Goal: Task Accomplishment & Management: Use online tool/utility

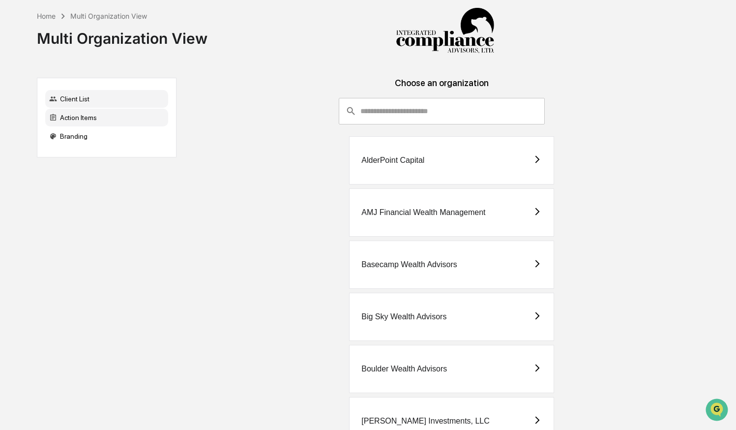
click at [137, 116] on div "Action Items" at bounding box center [106, 118] width 123 height 18
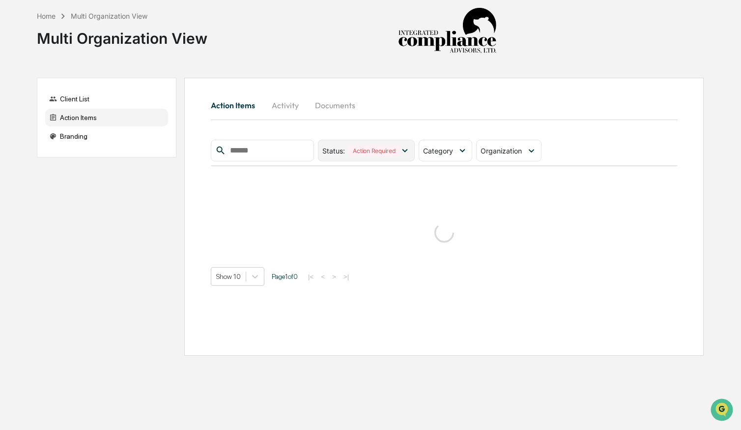
click at [408, 149] on icon at bounding box center [405, 150] width 11 height 11
click at [457, 152] on div "Category" at bounding box center [440, 150] width 34 height 8
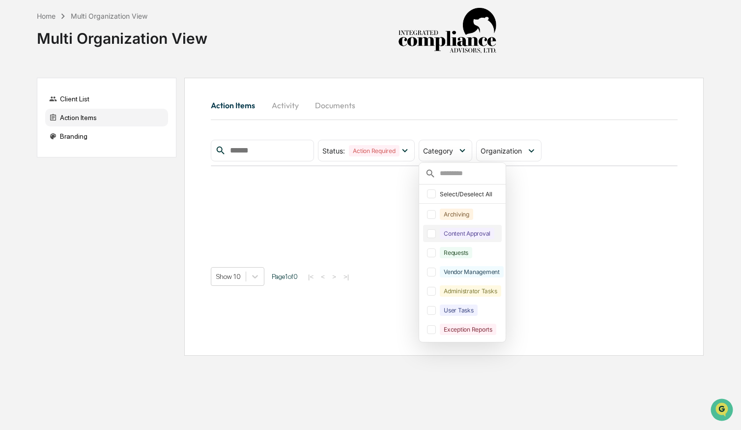
click at [436, 235] on div at bounding box center [431, 233] width 9 height 9
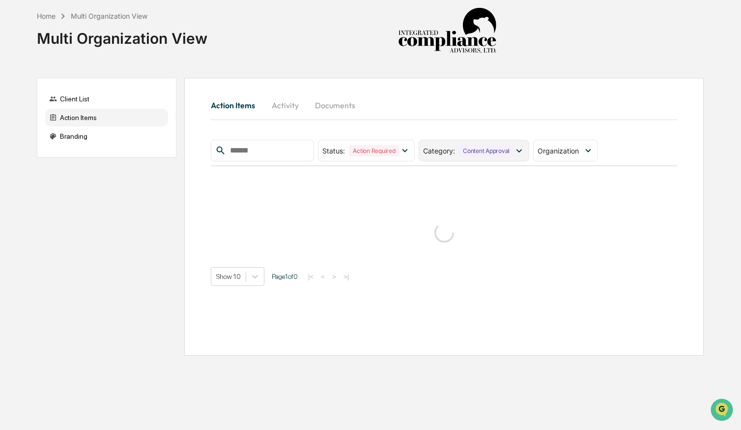
click at [462, 152] on div "Category : Content Approval" at bounding box center [468, 150] width 90 height 11
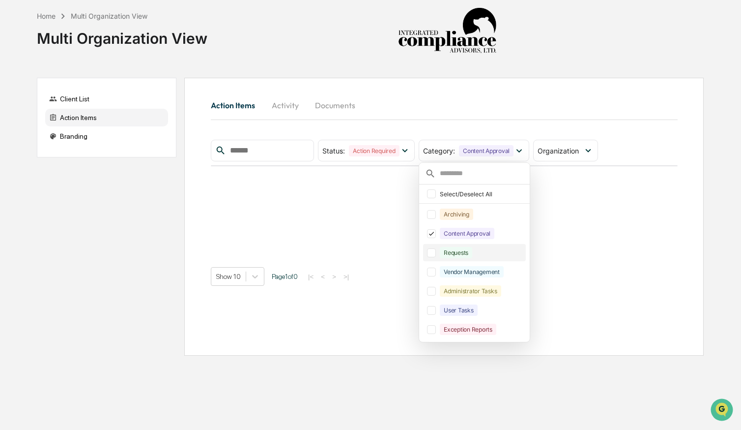
click at [439, 251] on div "Requests" at bounding box center [474, 252] width 102 height 17
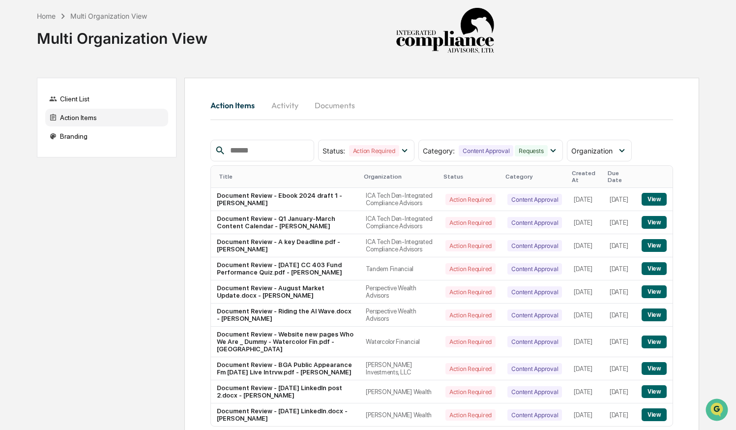
click at [501, 188] on td "Content Approval" at bounding box center [534, 199] width 66 height 23
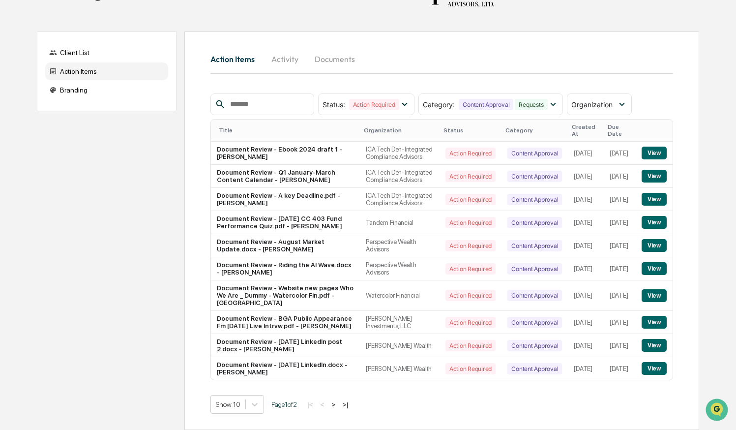
scroll to position [83, 0]
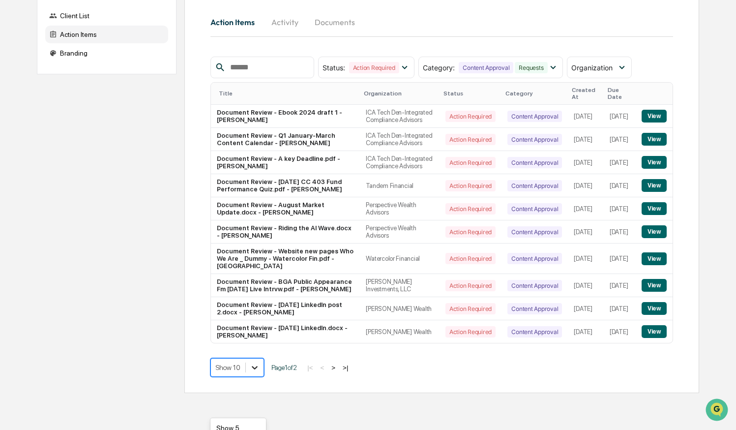
click at [257, 393] on body "Home Multi Organization View Multi Organization View Client List Action Items B…" at bounding box center [368, 155] width 736 height 476
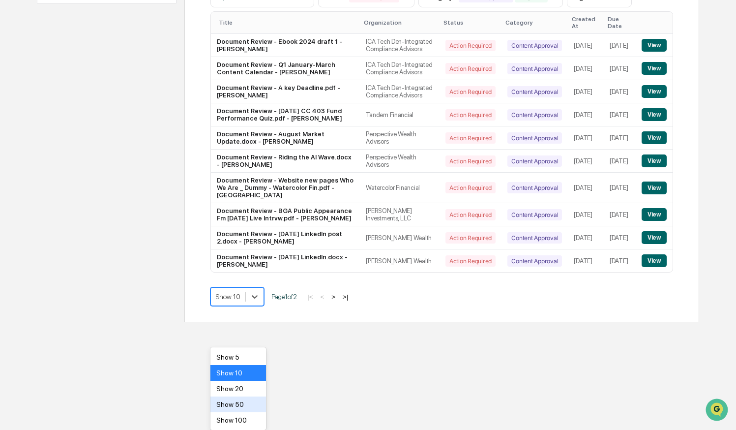
click at [247, 406] on div "Show 50" at bounding box center [238, 404] width 56 height 16
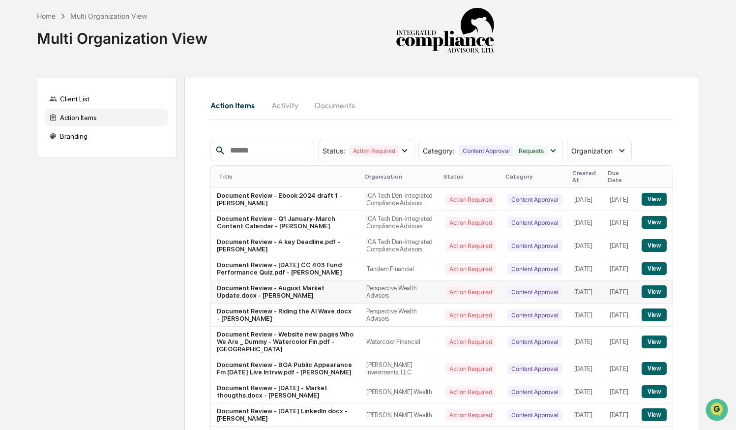
scroll to position [190, 0]
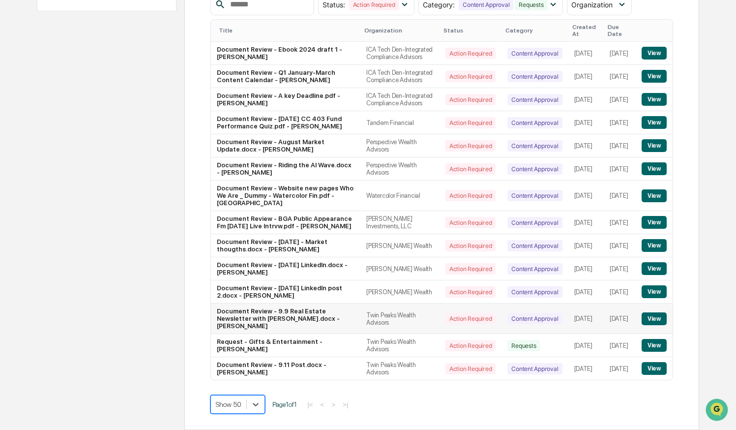
click at [653, 318] on button "View" at bounding box center [653, 318] width 25 height 13
